Goal: Check status: Check status

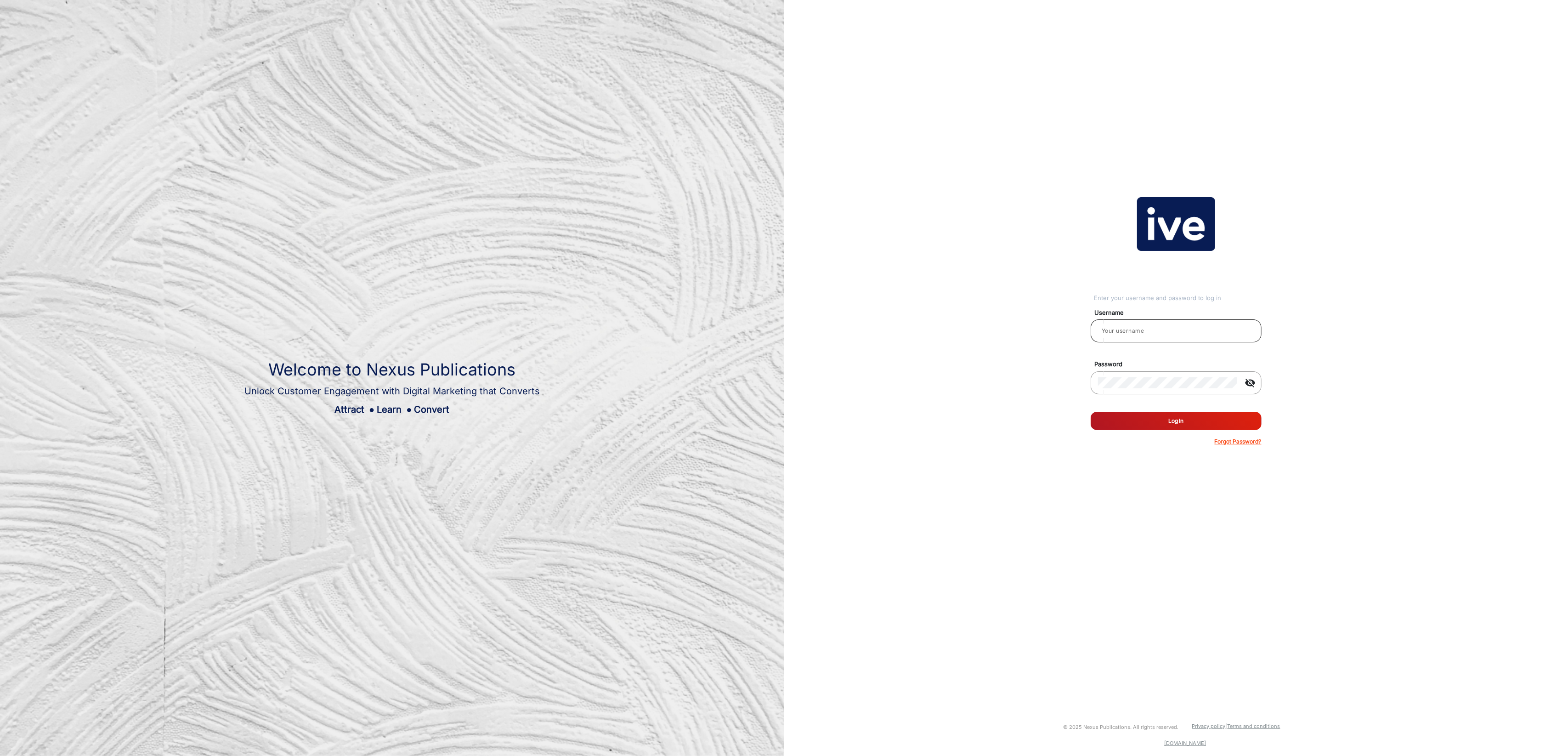
click at [1213, 328] on input "email" at bounding box center [1177, 330] width 156 height 11
type input "[PERSON_NAME]"
click at [1185, 422] on button "Log In" at bounding box center [1177, 420] width 171 height 19
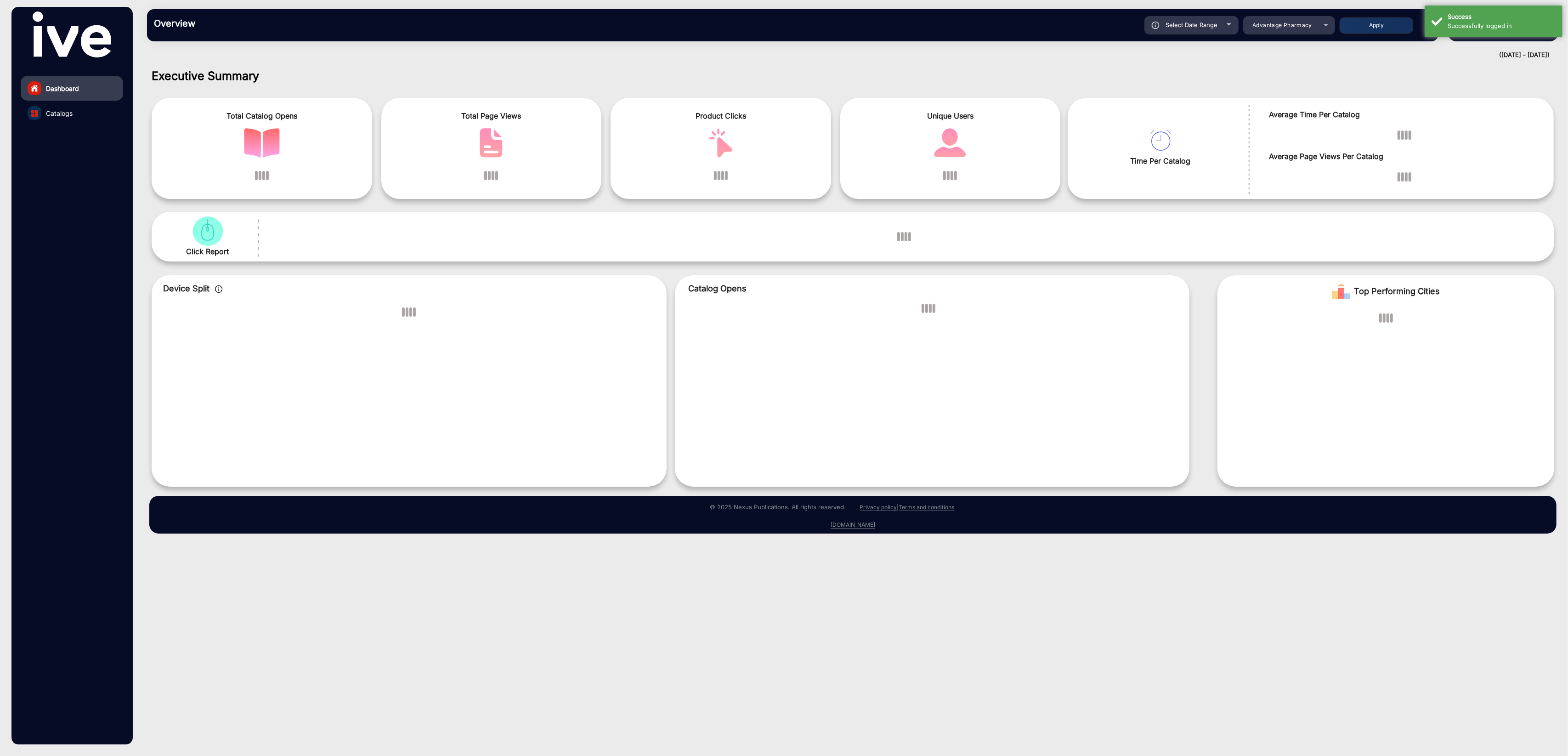
click at [1217, 29] on div "Select Date Range" at bounding box center [1191, 25] width 95 height 19
type input "[DATE]"
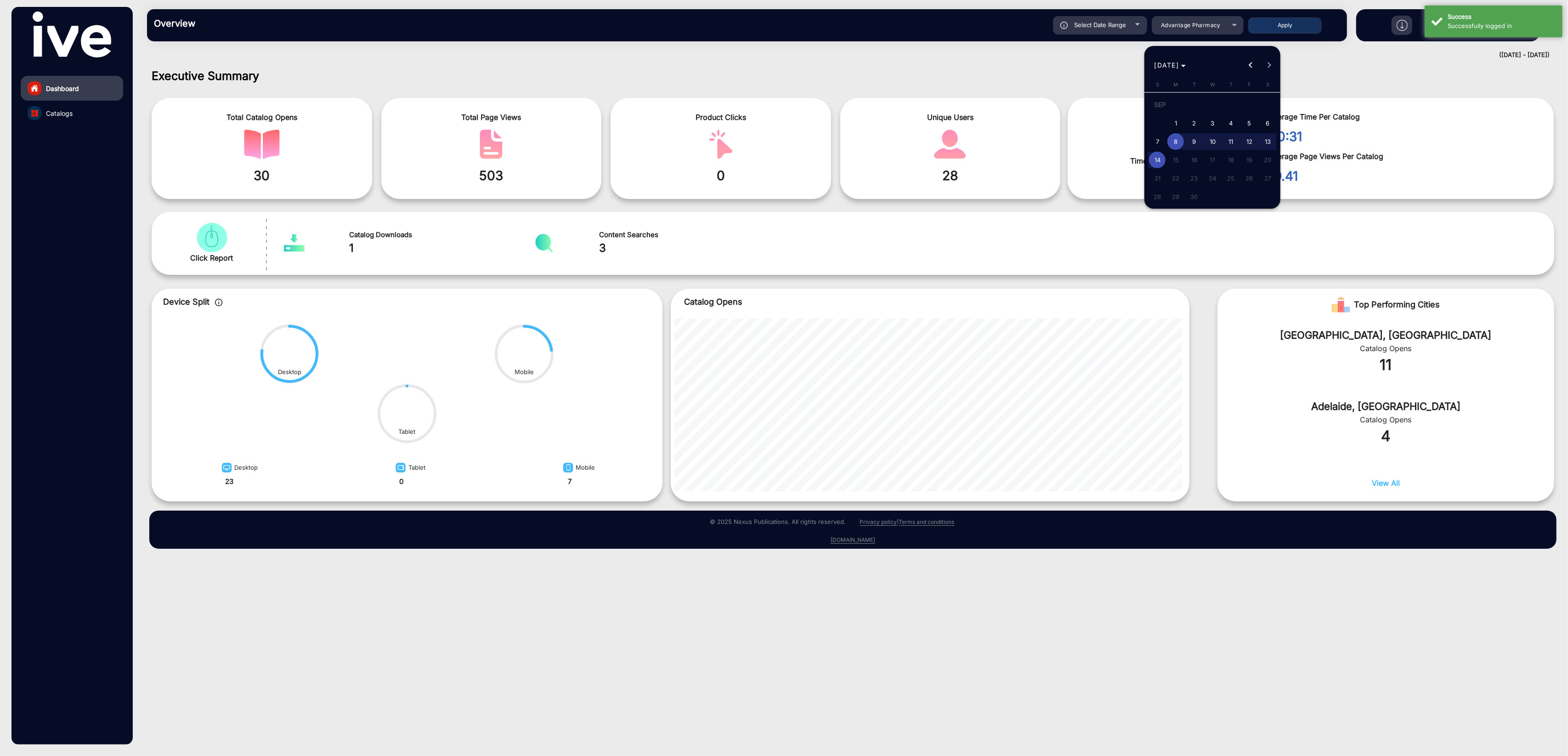
click at [1203, 25] on div at bounding box center [784, 378] width 1568 height 756
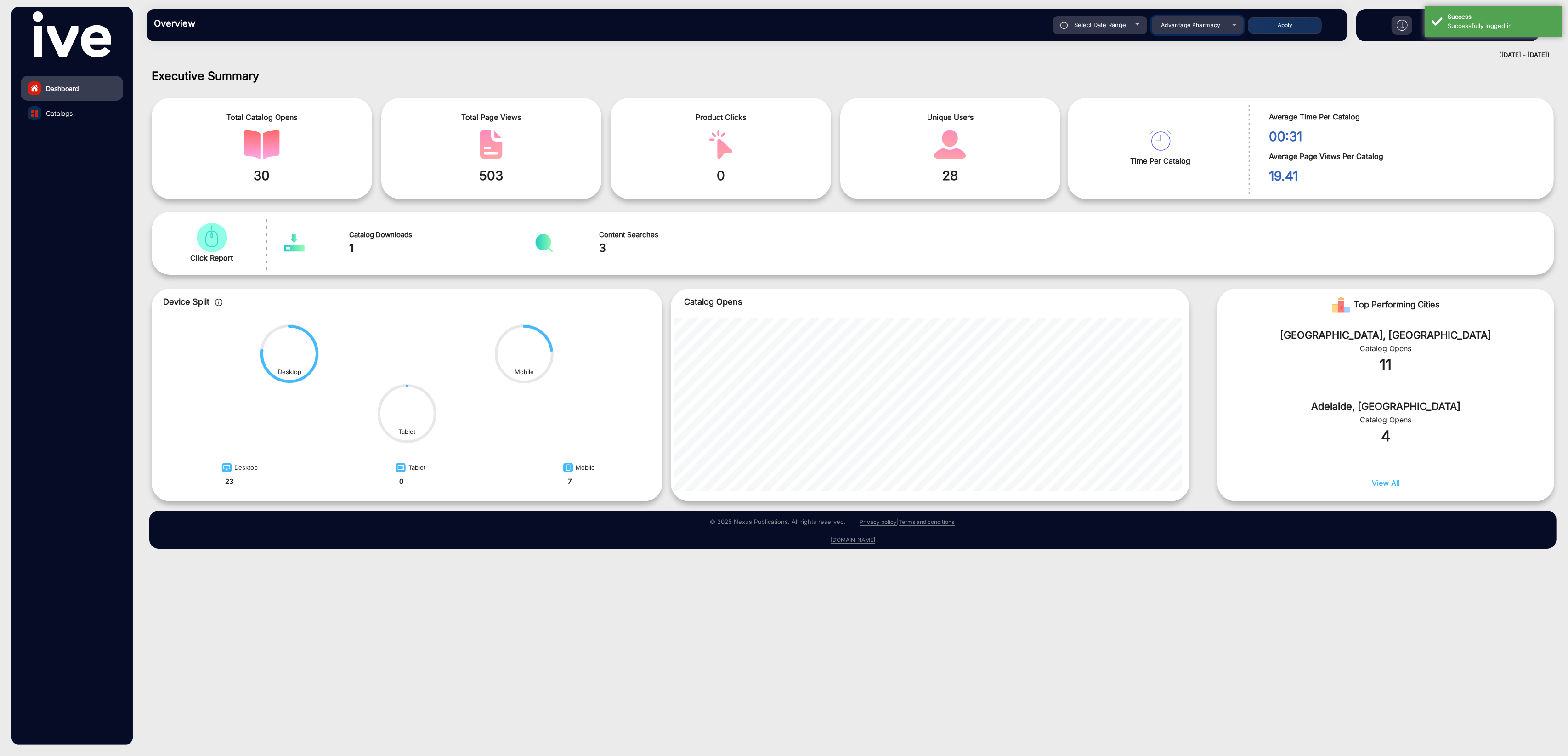
click at [1203, 26] on span "Advantage Pharmacy" at bounding box center [1191, 25] width 60 height 7
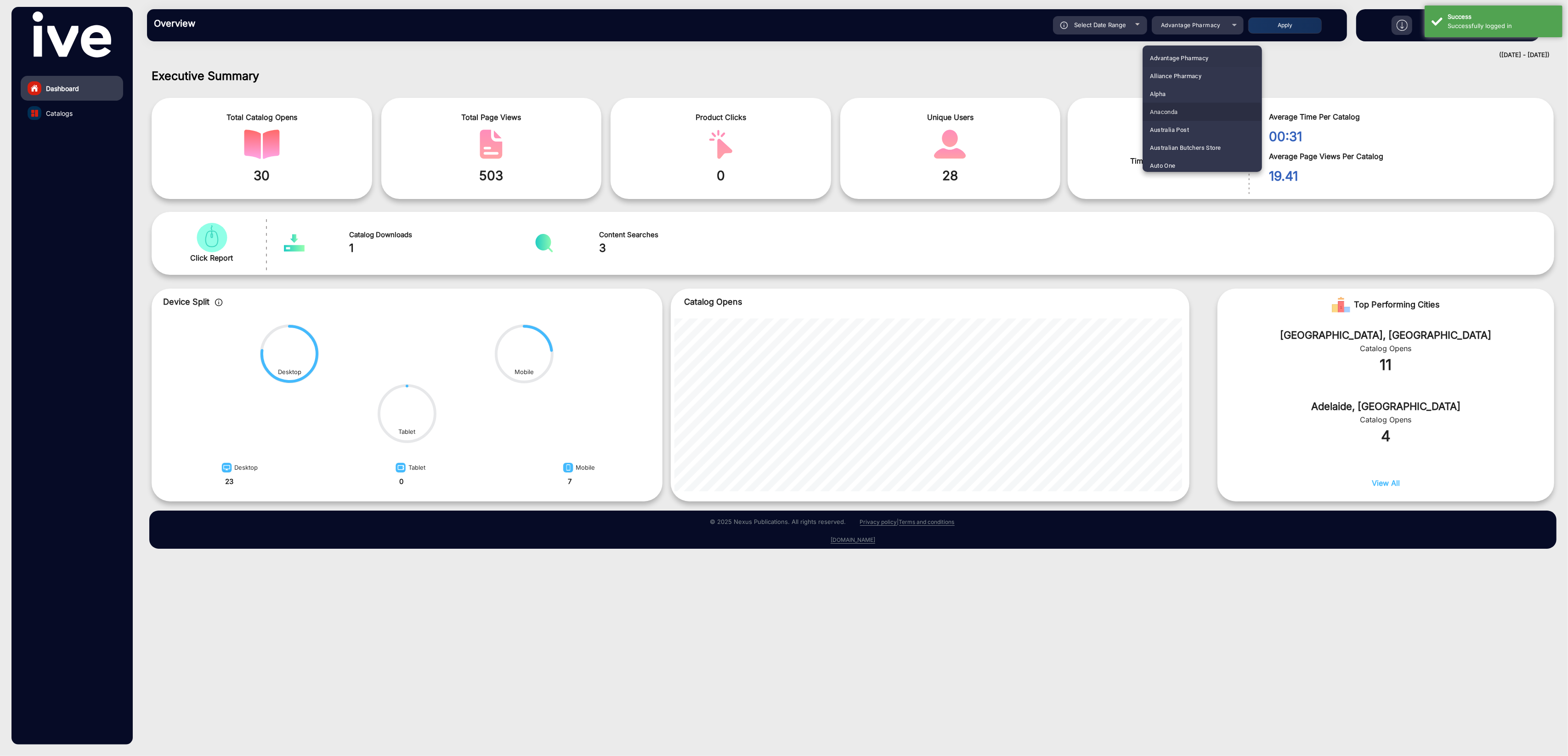
click at [1191, 114] on mat-option "Anaconda" at bounding box center [1203, 112] width 120 height 18
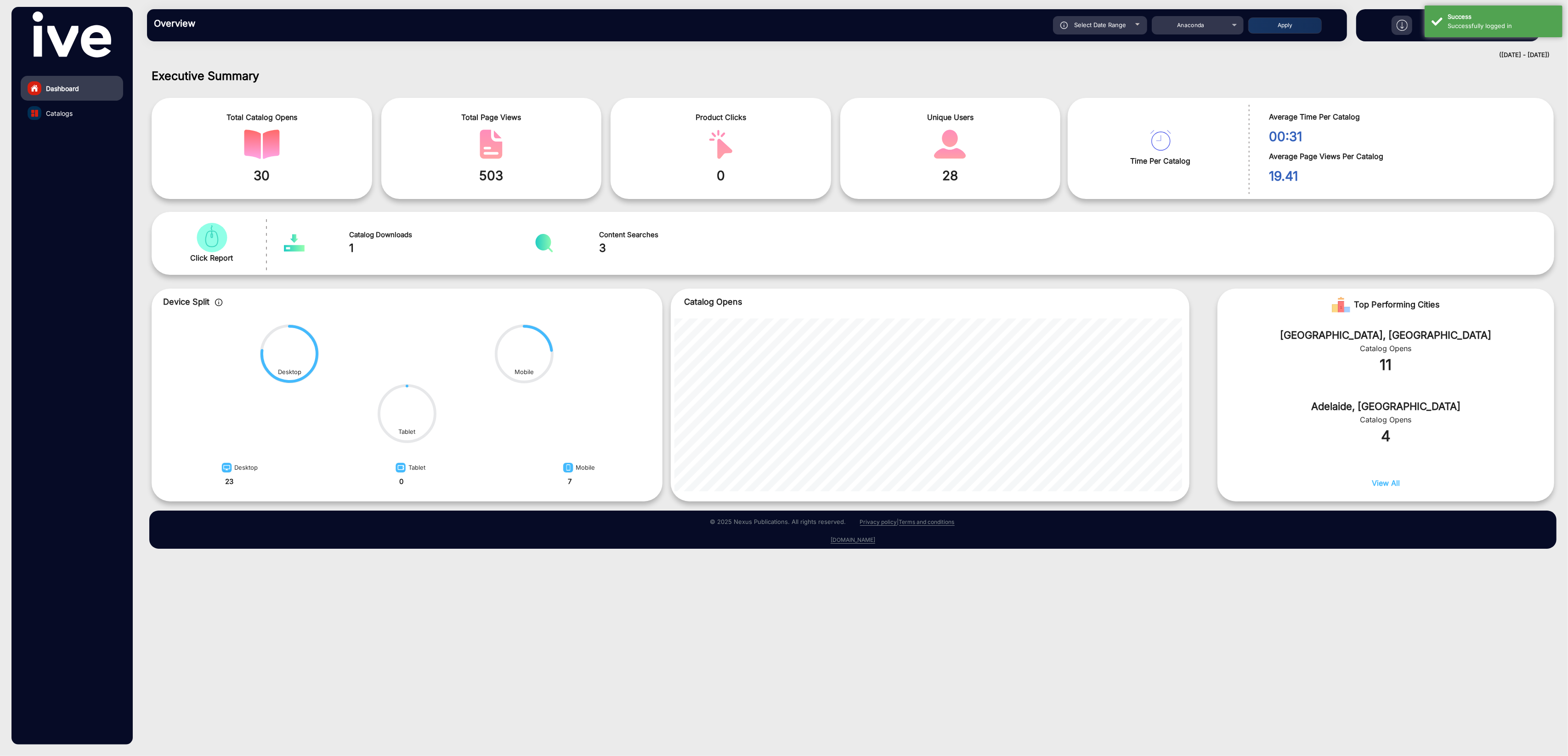
click at [1106, 25] on span "Select Date Range" at bounding box center [1101, 25] width 52 height 7
type input "[DATE]"
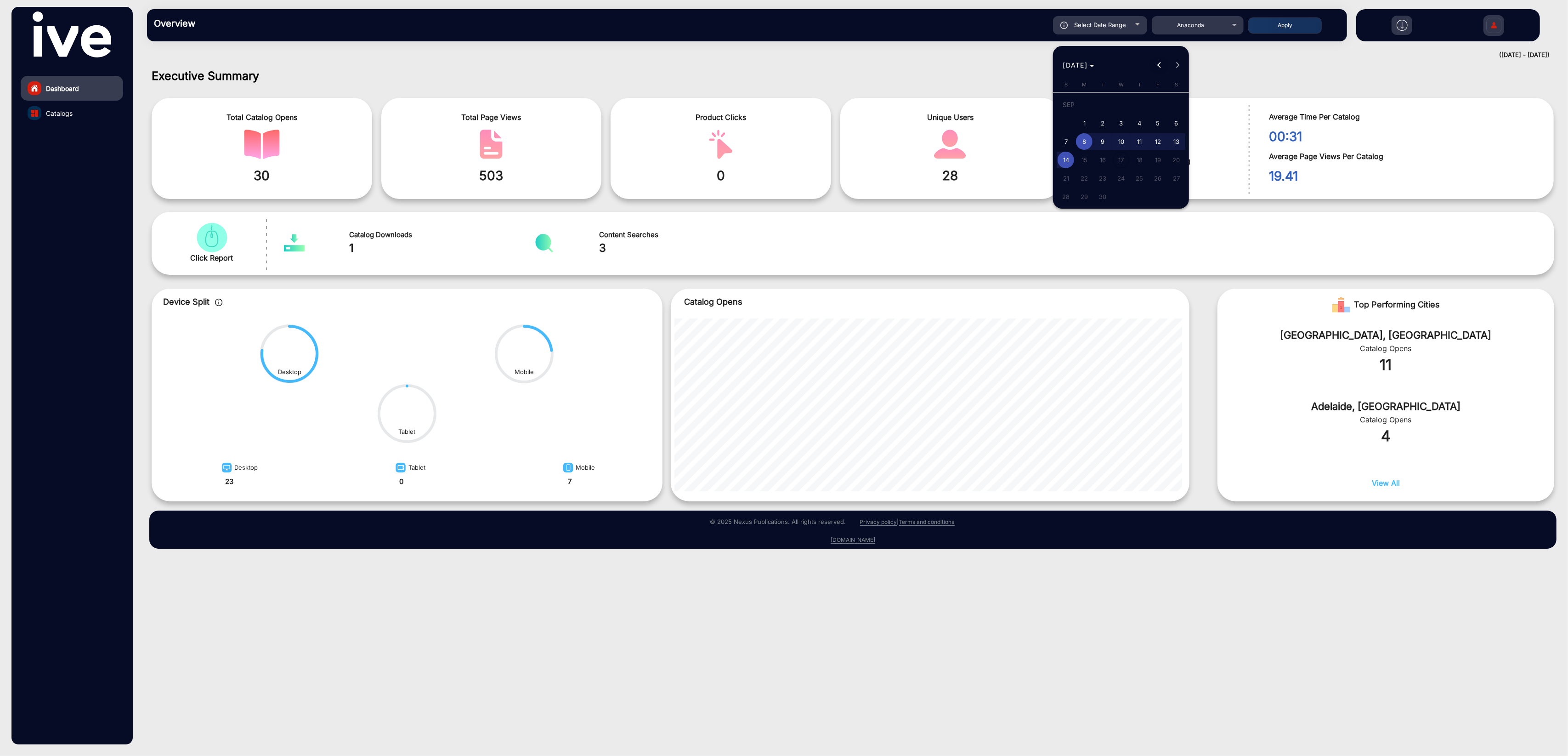
click at [1154, 65] on span "Previous month" at bounding box center [1159, 65] width 19 height 19
click at [1155, 65] on span "Previous month" at bounding box center [1159, 65] width 19 height 19
click at [1155, 65] on span "Previous month" at bounding box center [1159, 65] width 19 height 19
drag, startPoint x: 1067, startPoint y: 122, endPoint x: 1113, endPoint y: 100, distance: 51.0
click at [1067, 122] on span "1" at bounding box center [1066, 123] width 16 height 16
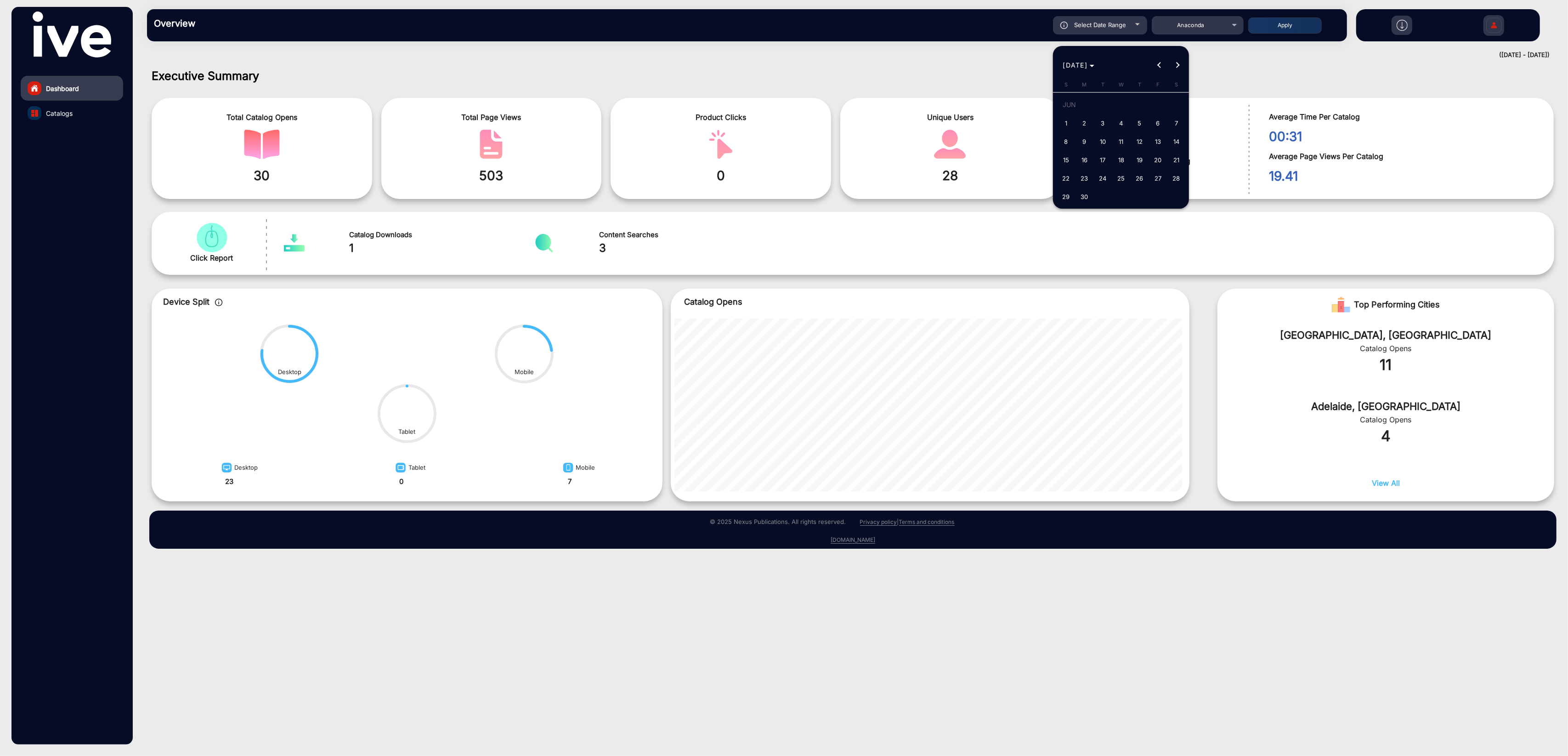
type input "[DATE]"
click at [1179, 65] on span "Next month" at bounding box center [1177, 65] width 19 height 19
click at [1071, 158] on span "14" at bounding box center [1066, 160] width 16 height 16
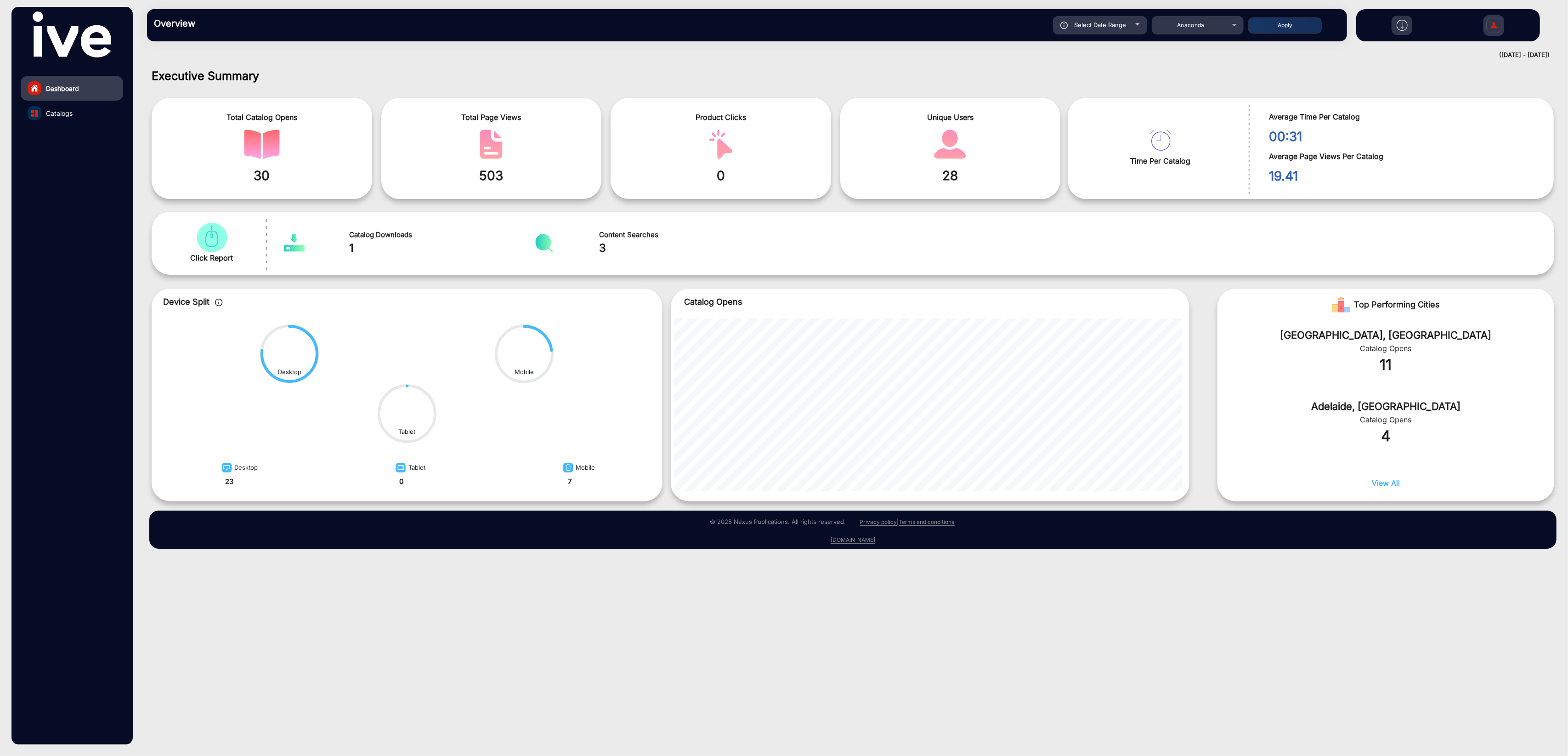
type input "[DATE]"
click at [1292, 31] on button "Apply" at bounding box center [1285, 25] width 74 height 16
type input "[DATE]"
